Goal: Information Seeking & Learning: Find specific fact

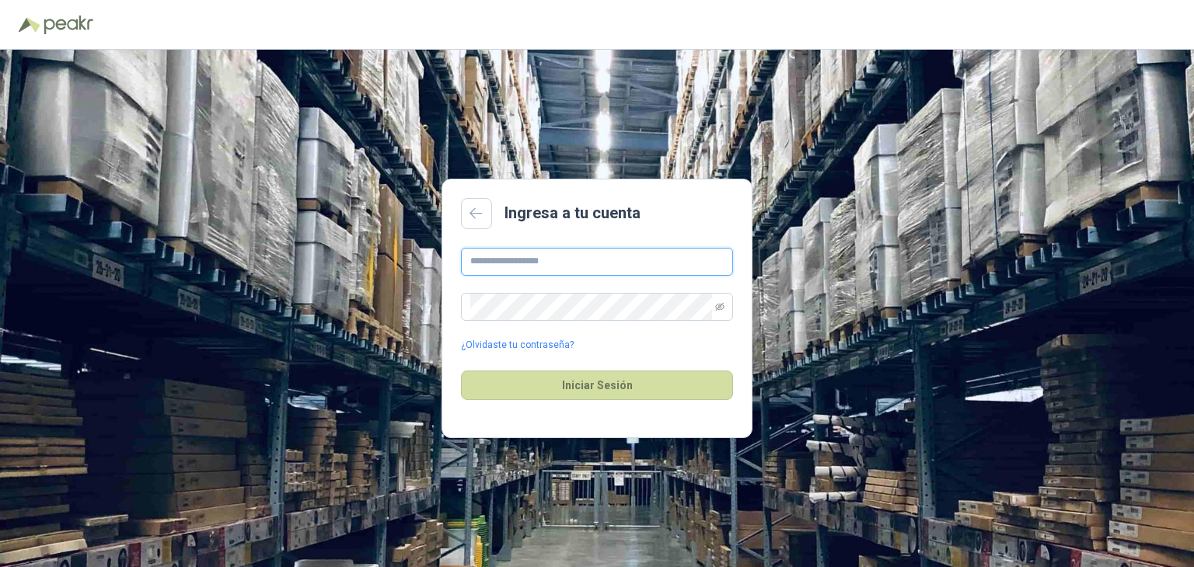
type input "**********"
click at [554, 256] on input "**********" at bounding box center [597, 262] width 272 height 28
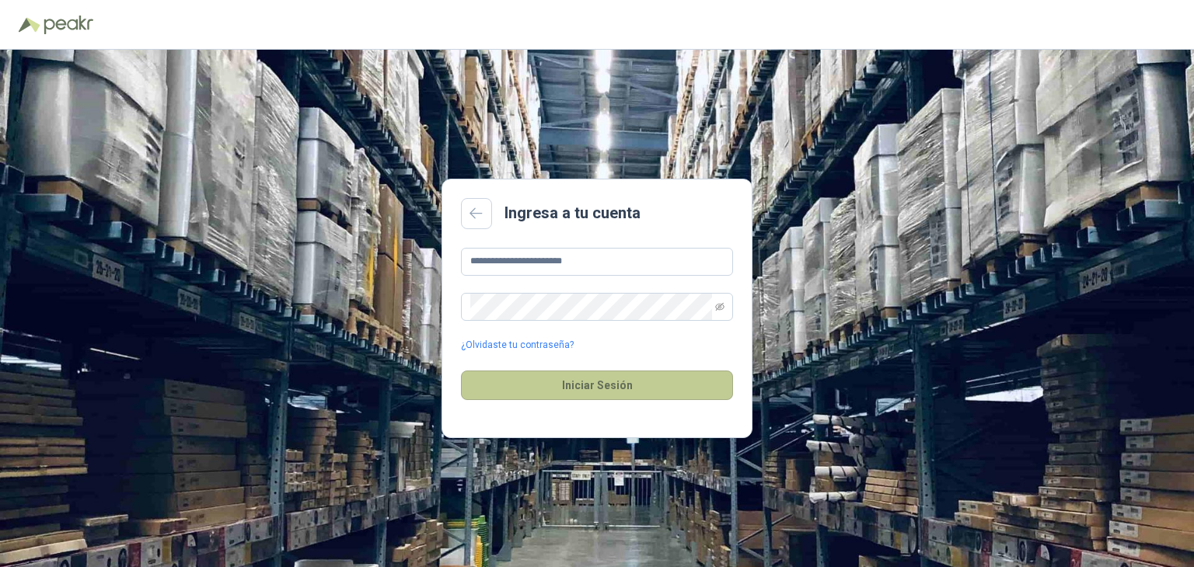
click at [583, 398] on button "Iniciar Sesión" at bounding box center [597, 386] width 272 height 30
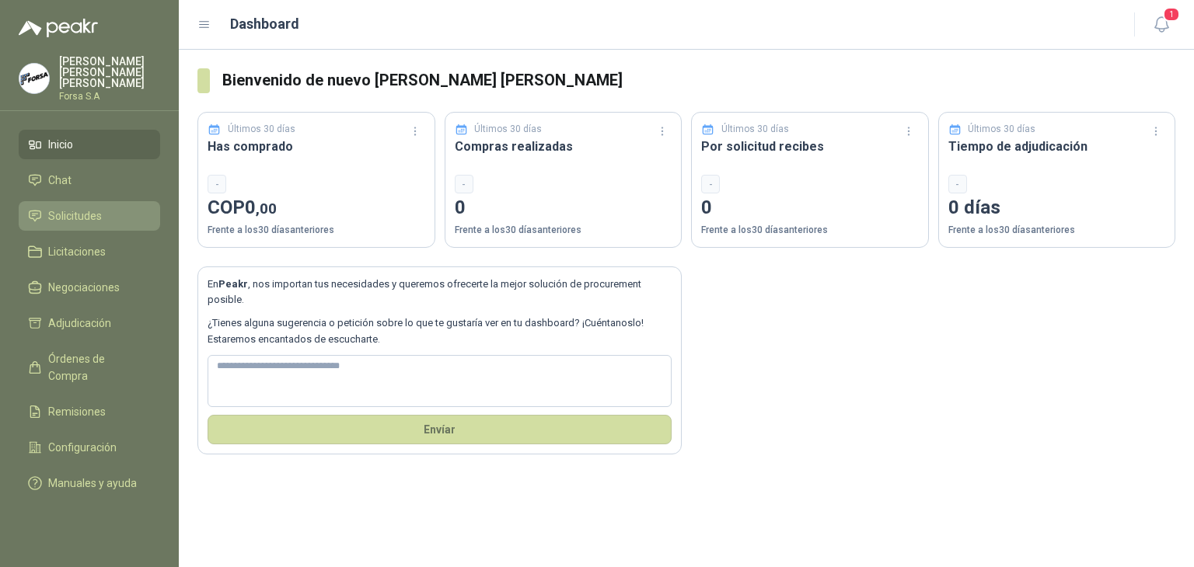
click at [103, 218] on link "Solicitudes" at bounding box center [89, 216] width 141 height 30
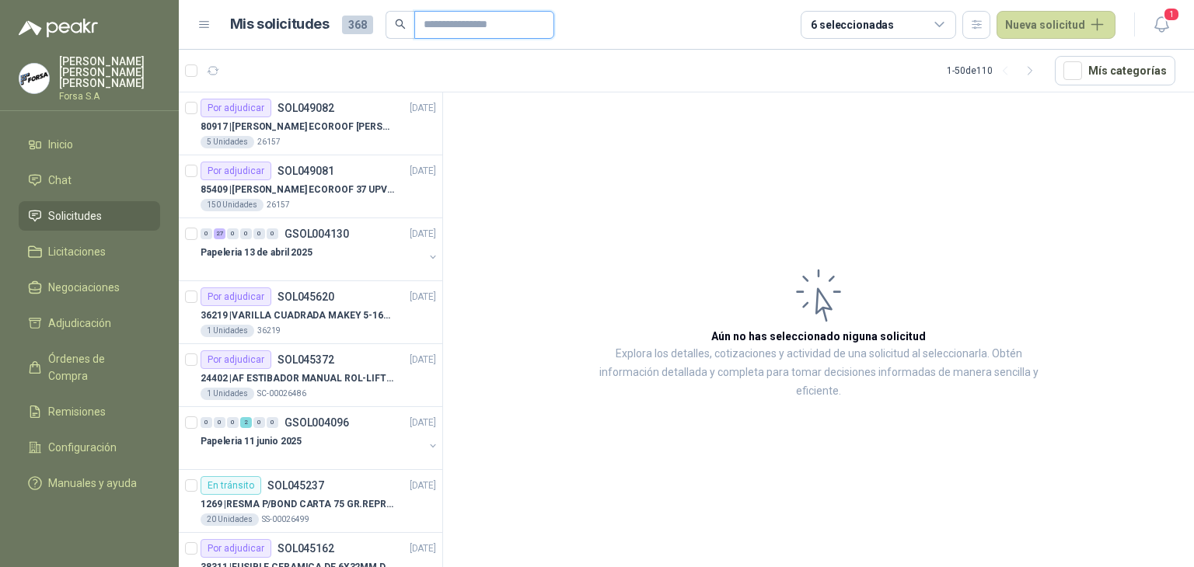
click at [438, 23] on input "text" at bounding box center [478, 25] width 109 height 26
type input "*****"
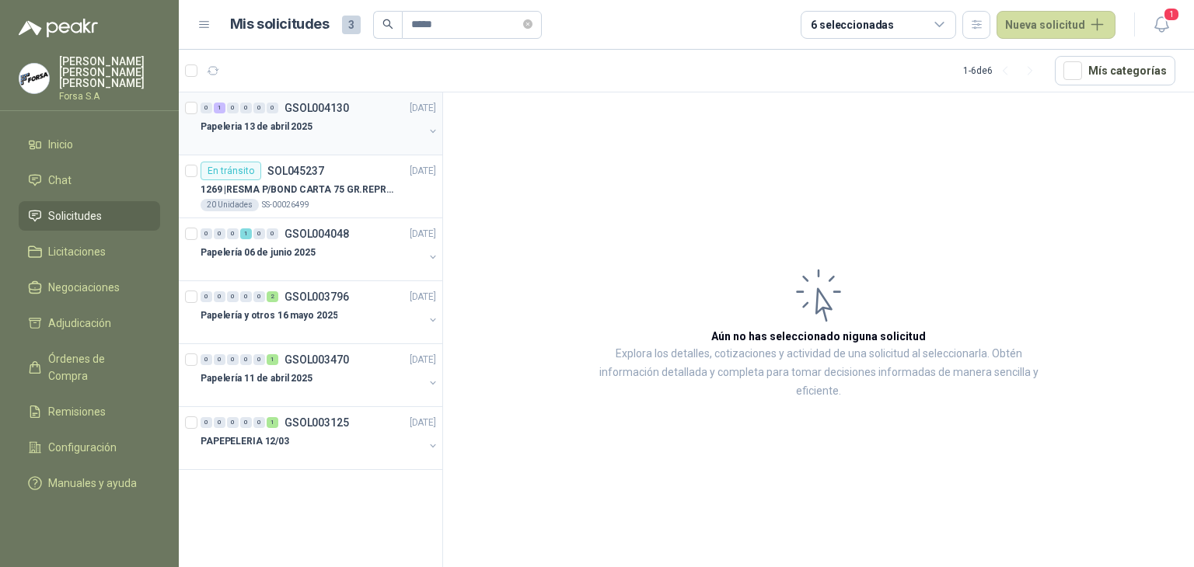
click at [398, 131] on div "Papeleria 13 de abril 2025" at bounding box center [312, 126] width 223 height 19
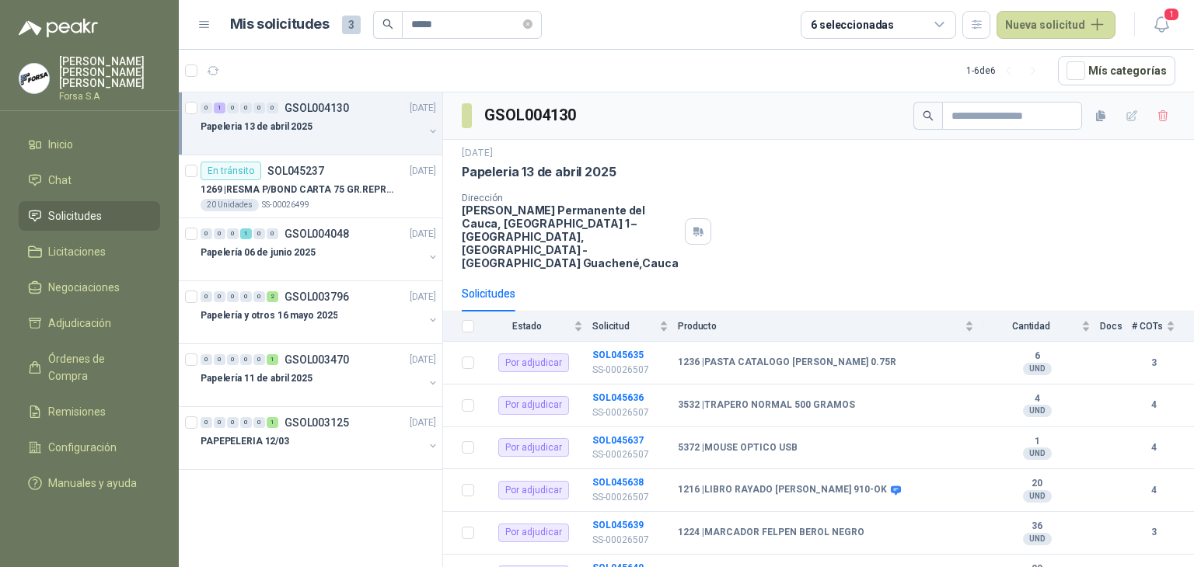
click at [430, 131] on button "button" at bounding box center [433, 131] width 12 height 12
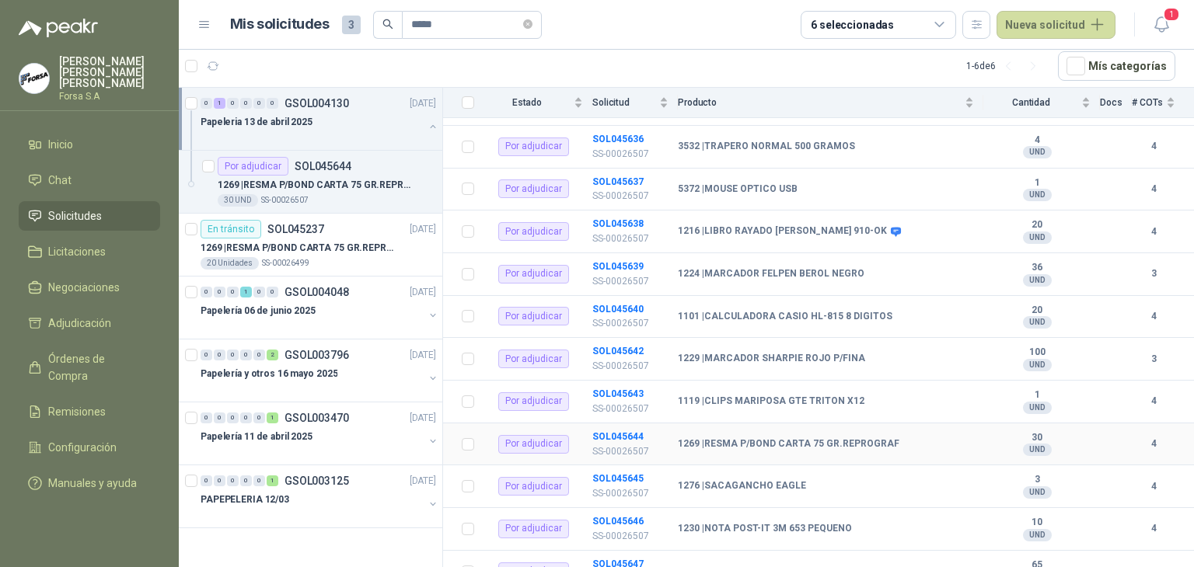
scroll to position [255, 0]
click at [611, 431] on b "SOL045644" at bounding box center [617, 436] width 51 height 11
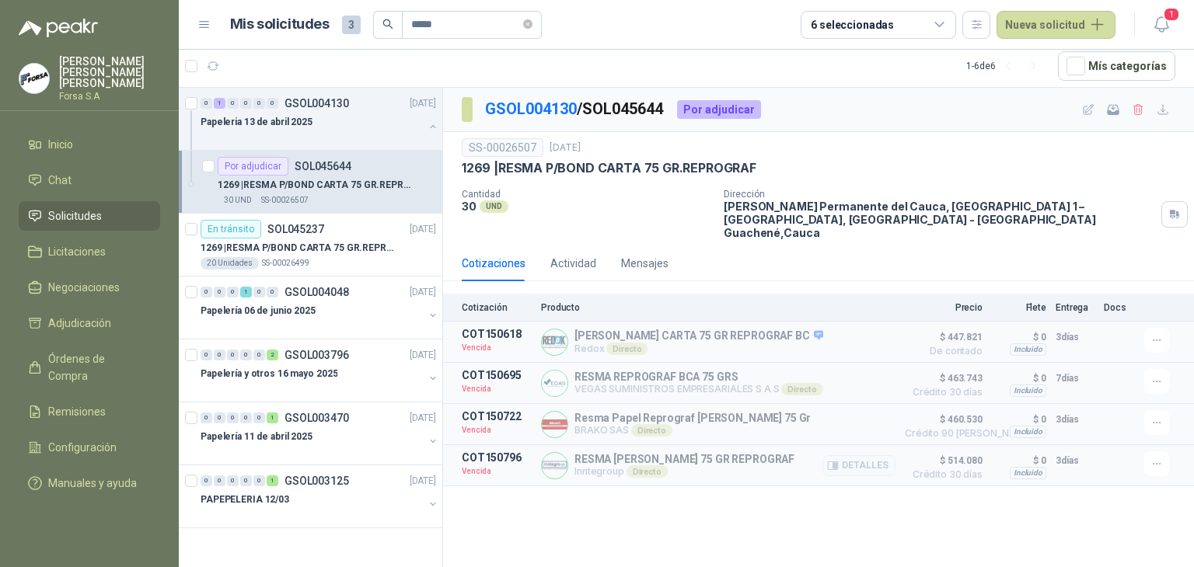
click at [605, 466] on p "Inntegroup Directo" at bounding box center [684, 472] width 220 height 12
click at [742, 505] on div "GSOL004130 / SOL045644 Por adjudicar SS-00026507 [DATE] 1269 | RESMA P/BOND CAR…" at bounding box center [818, 328] width 751 height 480
click at [329, 291] on p "GSOL004048" at bounding box center [316, 292] width 65 height 11
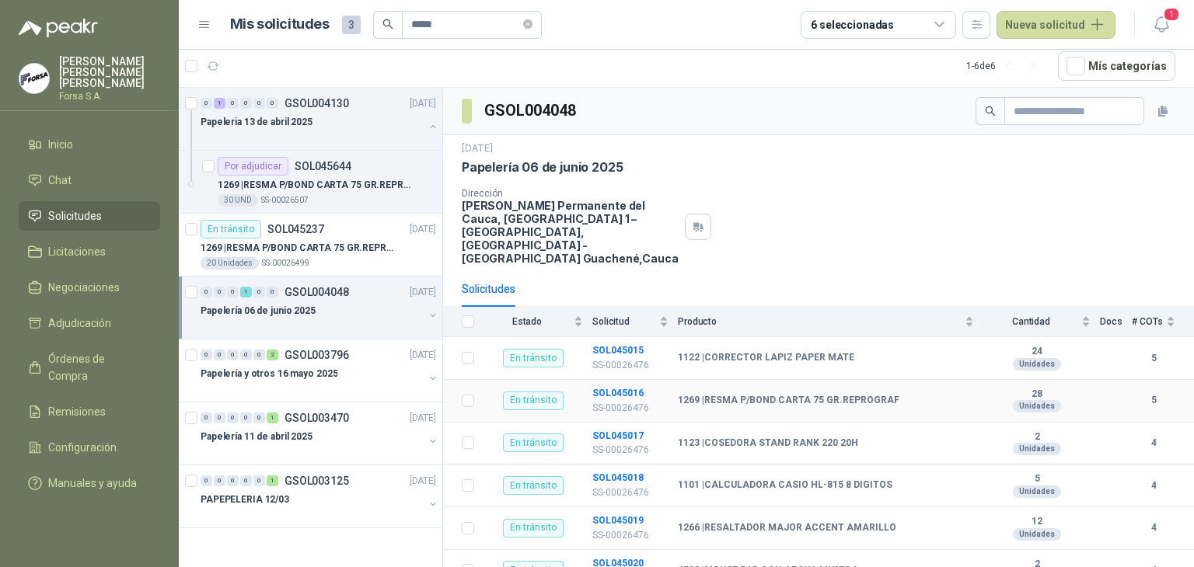
scroll to position [53, 0]
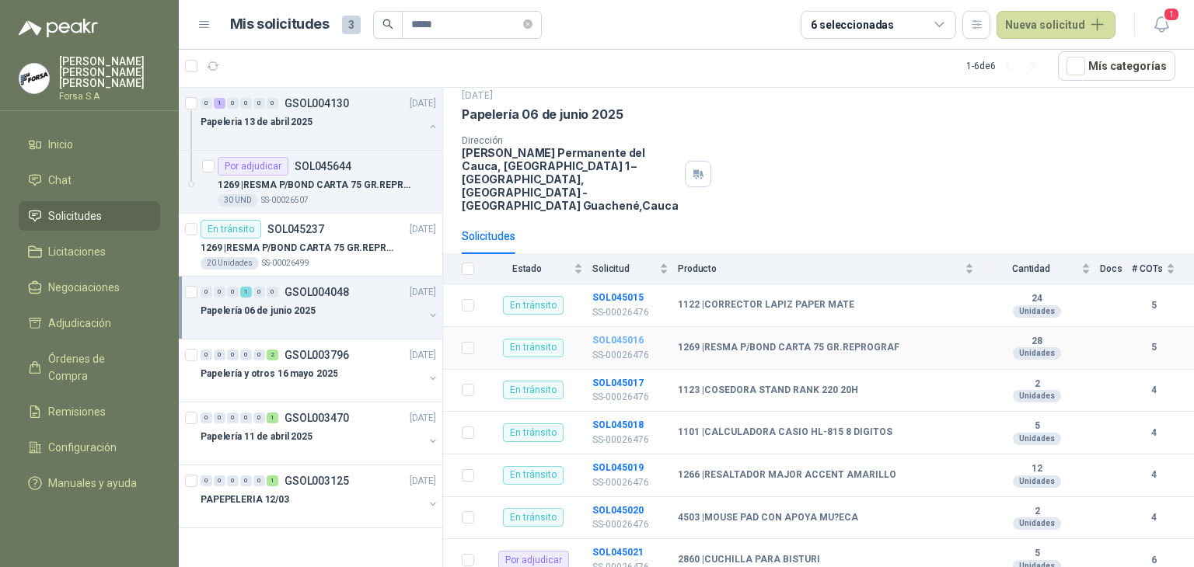
click at [623, 335] on b "SOL045016" at bounding box center [617, 340] width 51 height 11
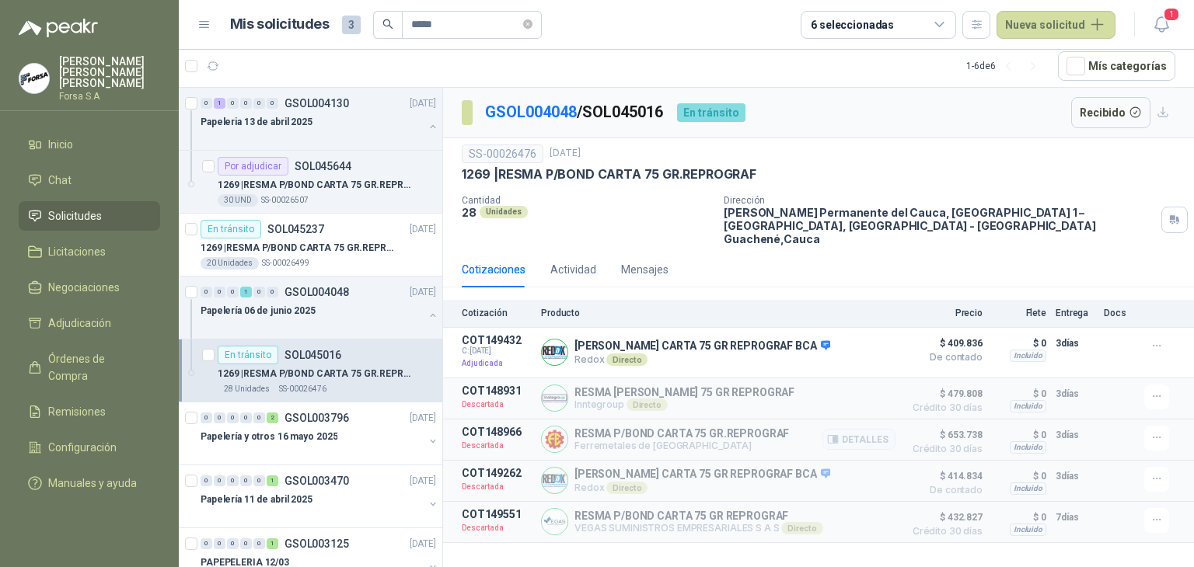
click at [668, 440] on p "Ferremetales de [GEOGRAPHIC_DATA]" at bounding box center [681, 446] width 215 height 12
copy div "Ferremetales de [GEOGRAPHIC_DATA]"
click at [316, 428] on div "Papelería y otros 16 mayo 2025" at bounding box center [312, 437] width 223 height 19
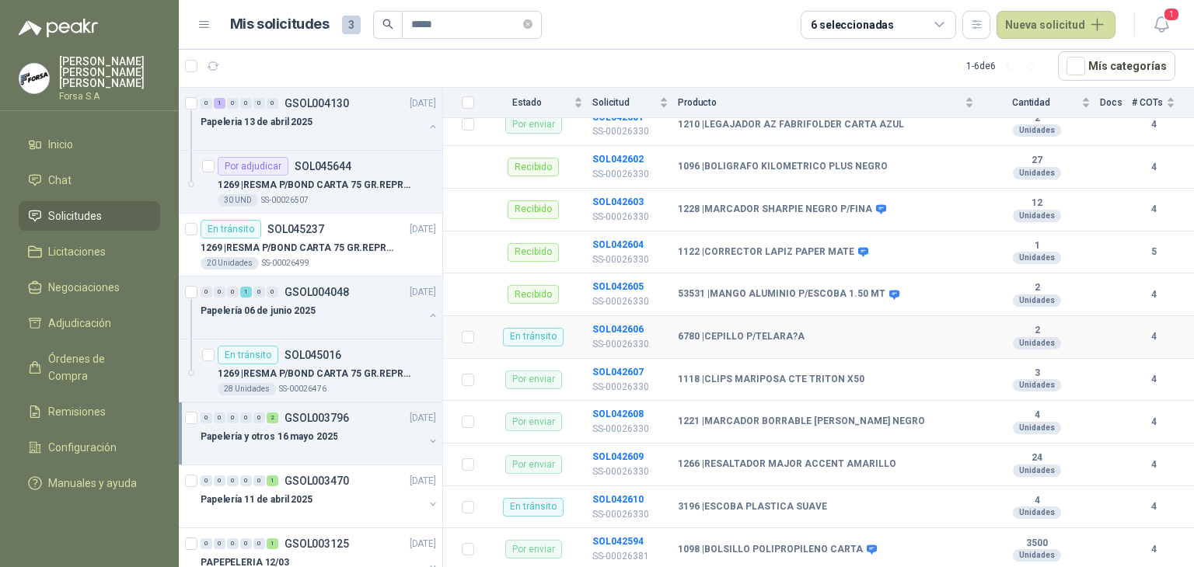
scroll to position [488, 0]
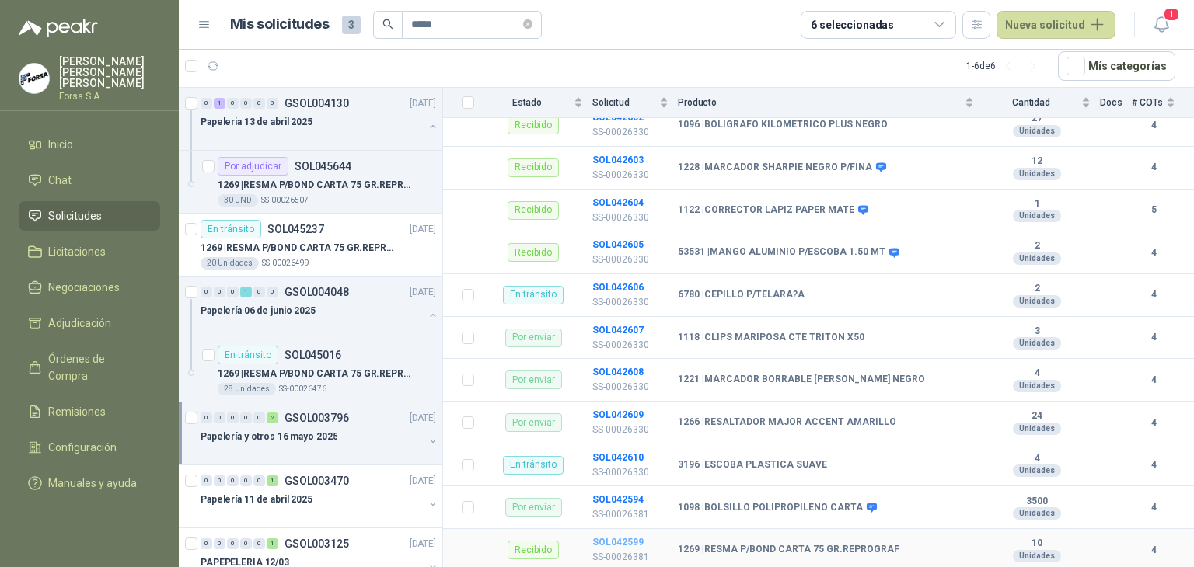
click at [605, 537] on b "SOL042599" at bounding box center [617, 542] width 51 height 11
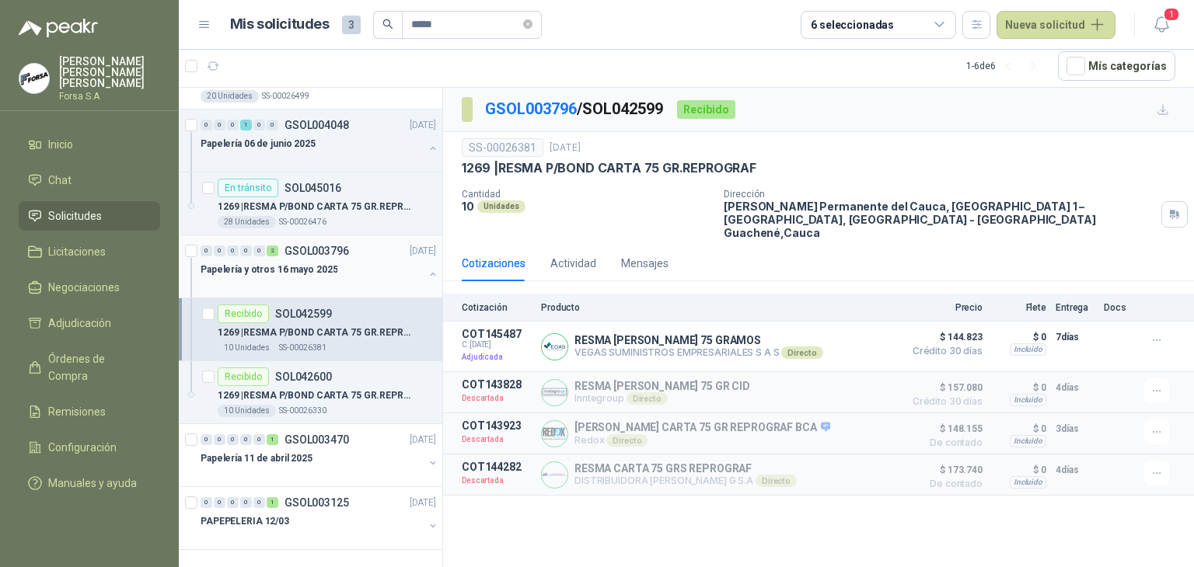
scroll to position [169, 0]
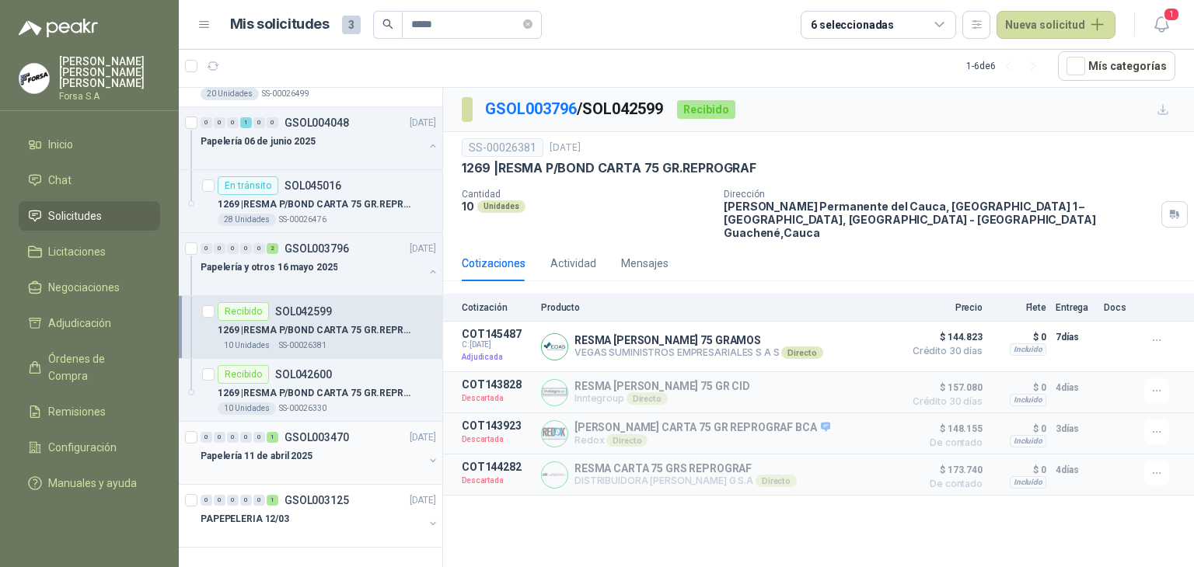
click at [330, 449] on div "Papelería 11 de abril 2025" at bounding box center [312, 456] width 223 height 19
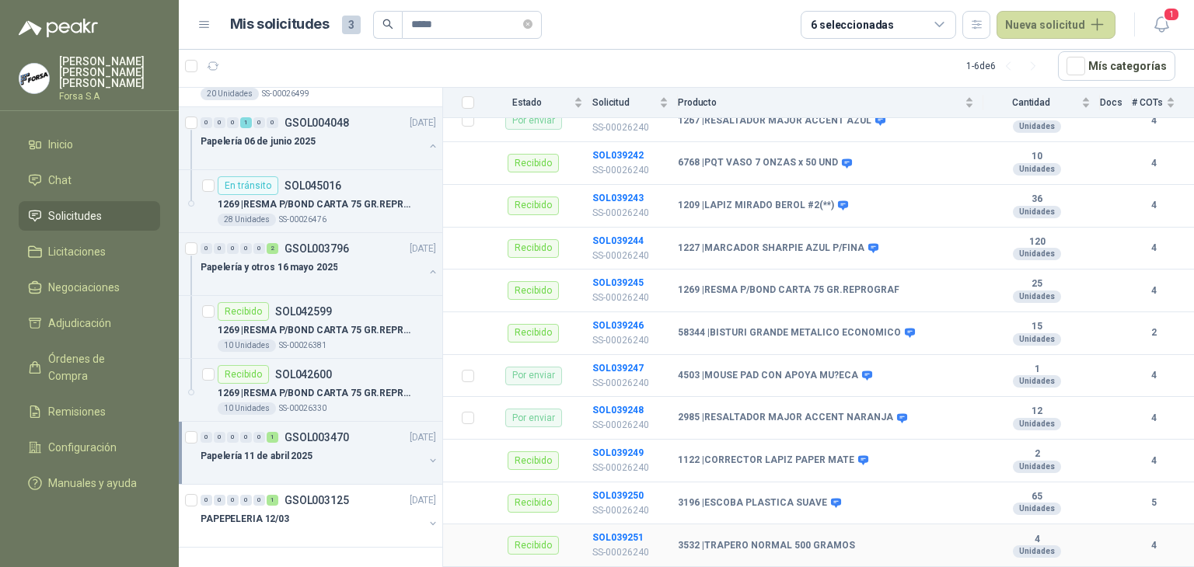
scroll to position [418, 0]
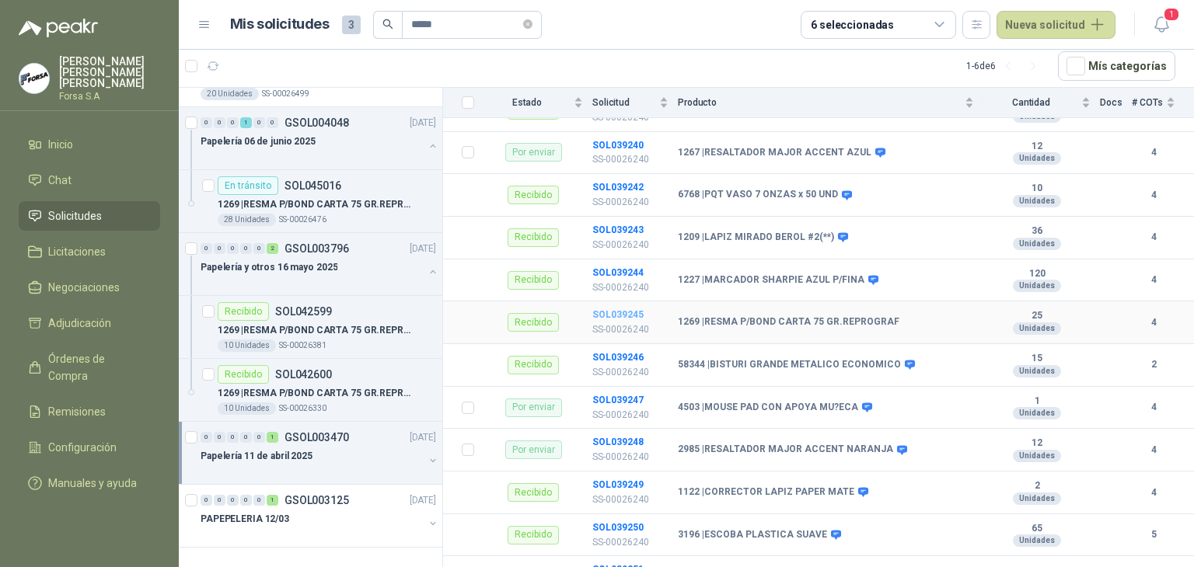
click at [617, 309] on b "SOL039245" at bounding box center [617, 314] width 51 height 11
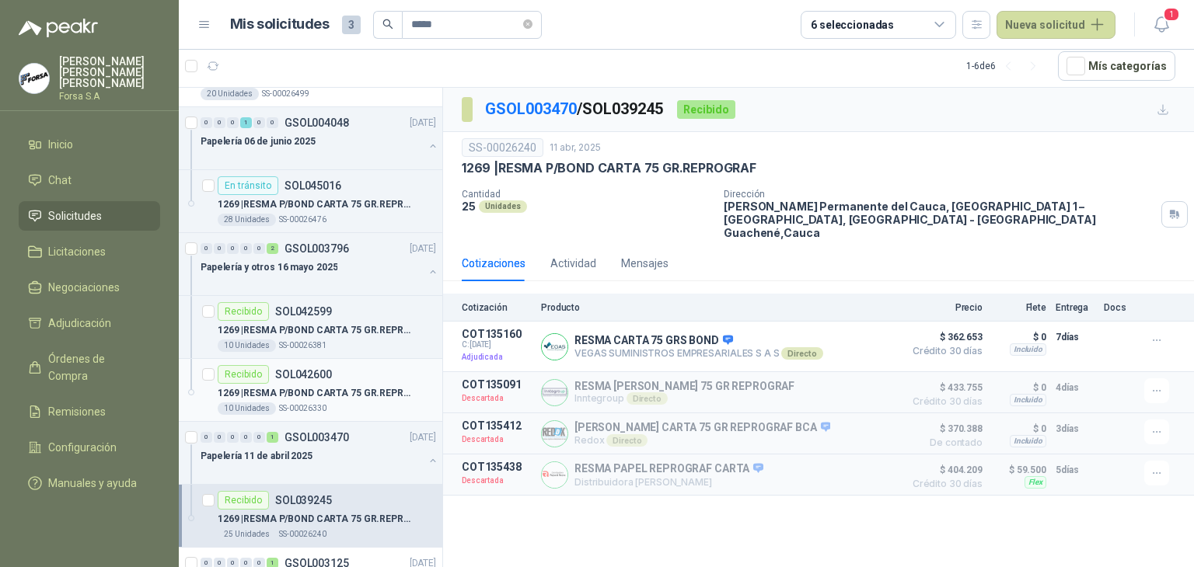
scroll to position [232, 0]
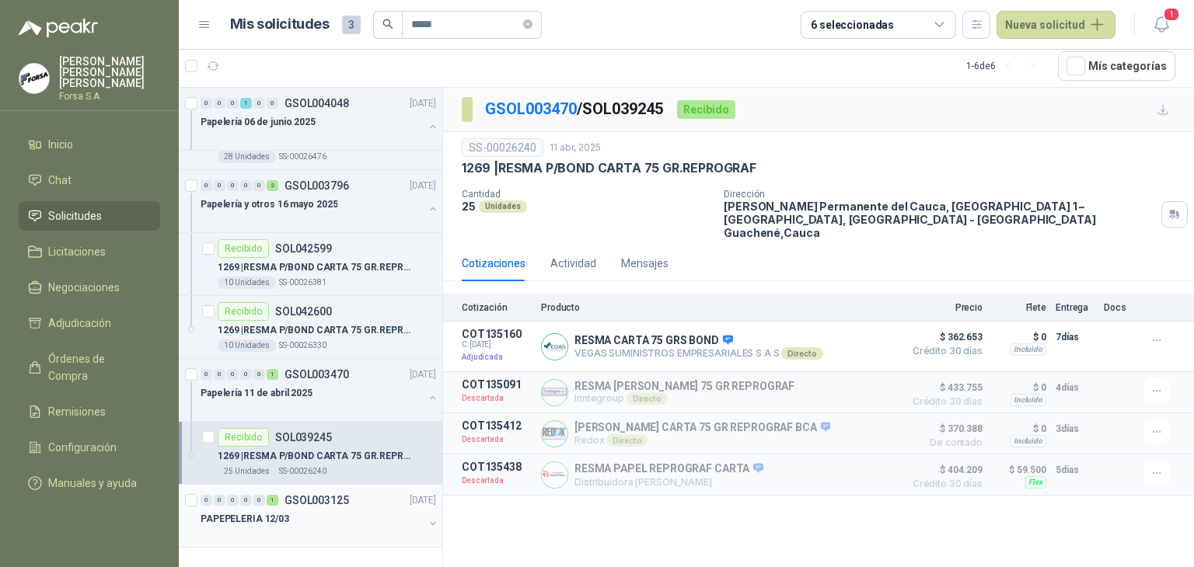
click at [344, 529] on div at bounding box center [312, 535] width 223 height 12
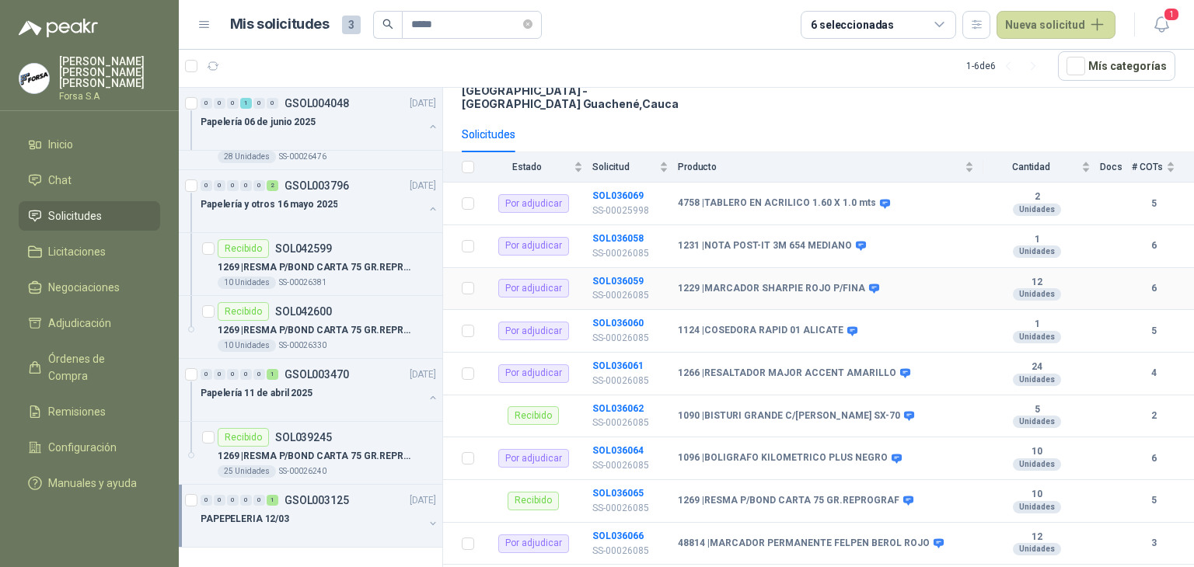
scroll to position [155, 0]
click at [616, 480] on td "SOL036065 SS-00026085" at bounding box center [635, 501] width 86 height 43
click at [615, 480] on td "SOL036065 SS-00026085" at bounding box center [635, 501] width 86 height 43
click at [604, 487] on b "SOL036065" at bounding box center [617, 492] width 51 height 11
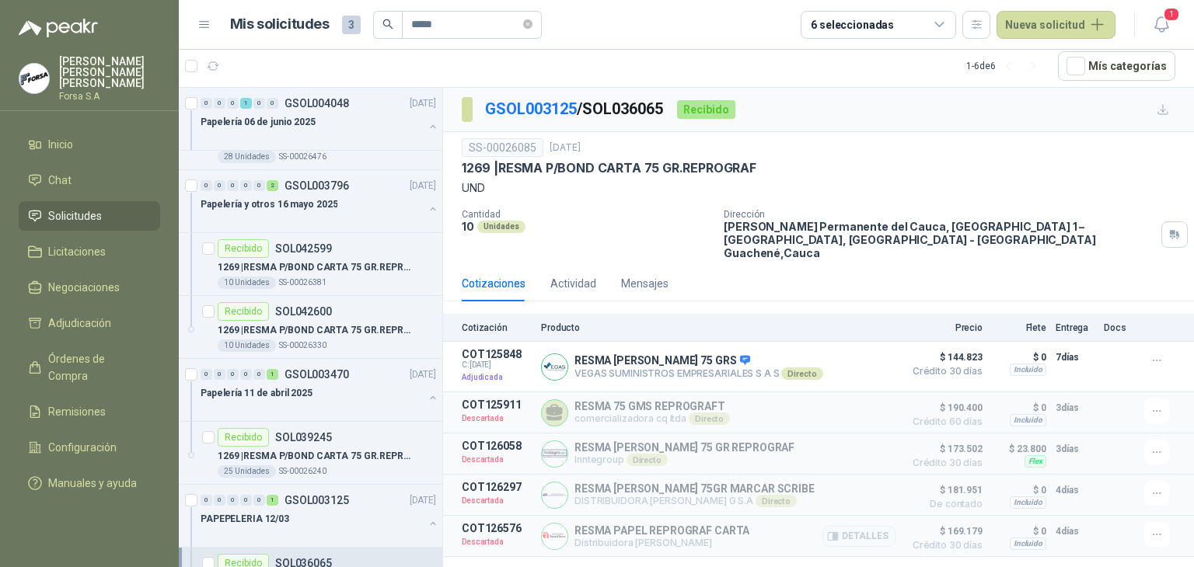
click at [659, 537] on p "Distribuidora [PERSON_NAME]" at bounding box center [661, 543] width 175 height 12
copy div "Distribuidora [PERSON_NAME]"
click at [637, 413] on p "comercializadora cq ltda Directo" at bounding box center [651, 419] width 155 height 12
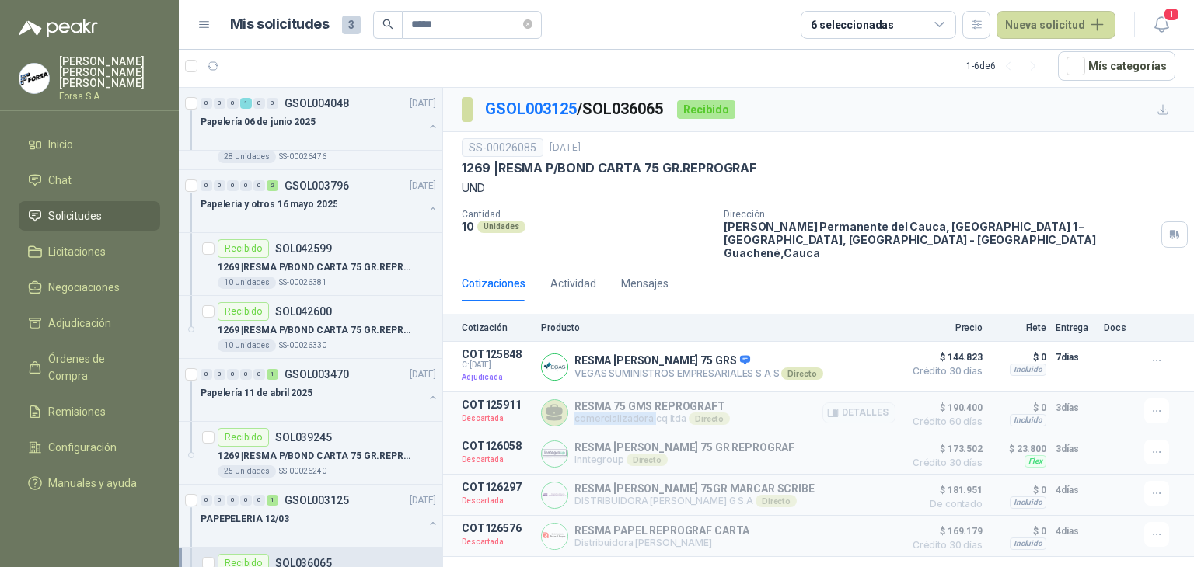
click at [637, 413] on p "comercializadora cq ltda Directo" at bounding box center [651, 419] width 155 height 12
copy div "comercializadora cq ltda Directo"
click at [633, 368] on p "VEGAS SUMINISTROS EMPRESARIALES S A S Directo" at bounding box center [698, 374] width 249 height 12
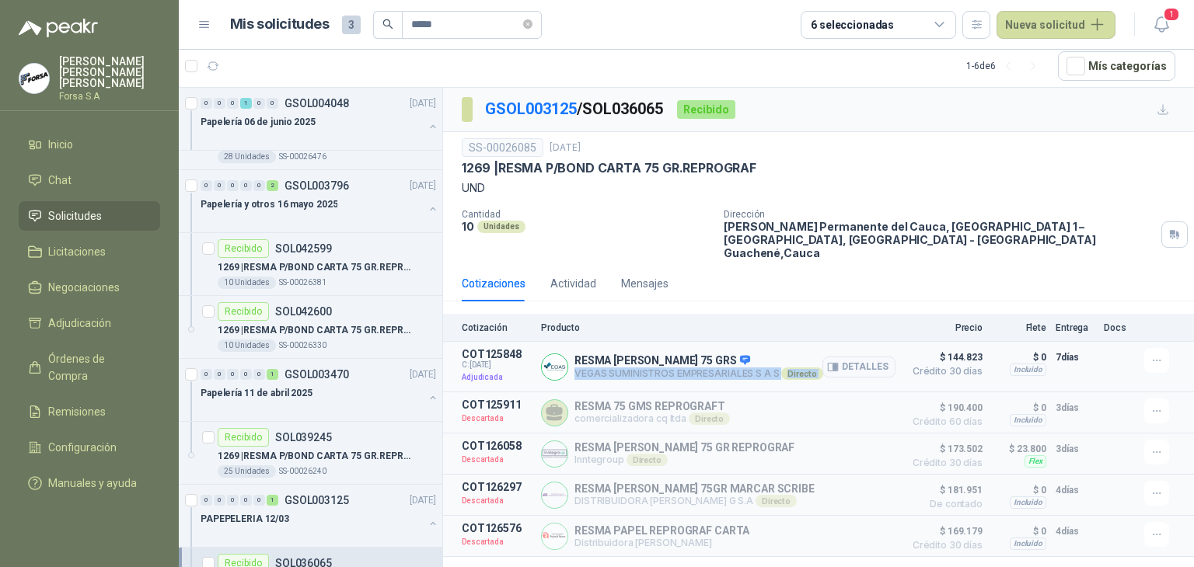
click at [633, 368] on p "VEGAS SUMINISTROS EMPRESARIALES S A S Directo" at bounding box center [698, 374] width 249 height 12
copy div "VEGAS SUMINISTROS EMPRESARIALES S A S Directo"
